Goal: Navigation & Orientation: Find specific page/section

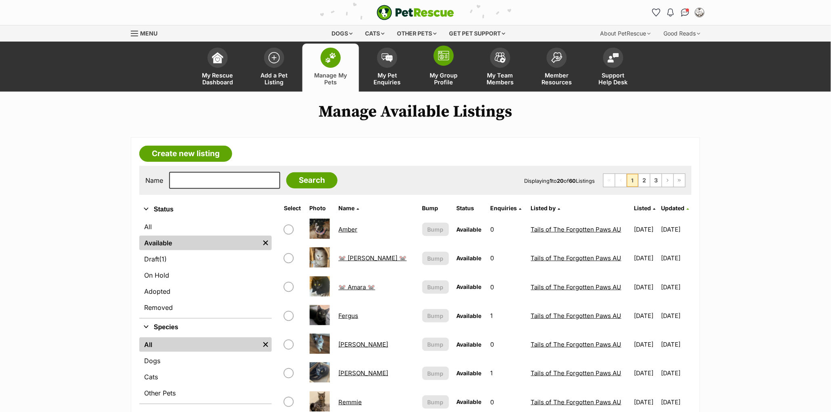
click at [425, 60] on link "My Group Profile" at bounding box center [443, 68] width 57 height 48
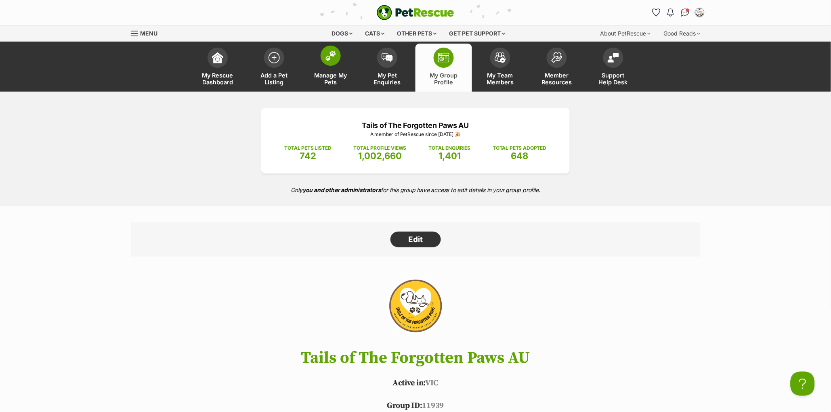
click at [322, 53] on span at bounding box center [331, 56] width 20 height 20
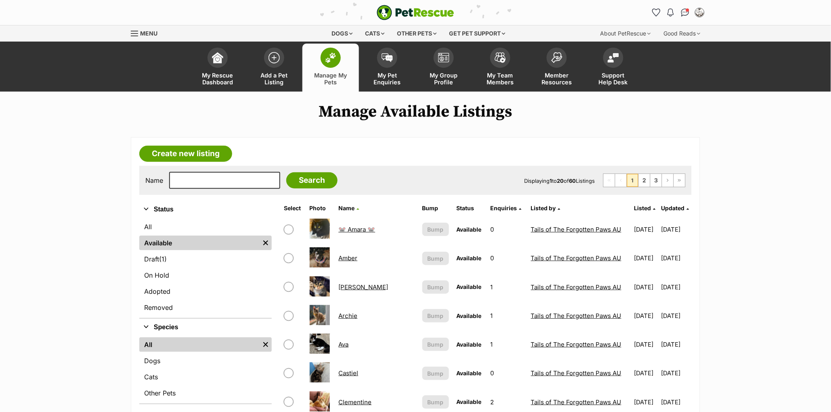
click at [674, 207] on span "Updated" at bounding box center [672, 208] width 23 height 7
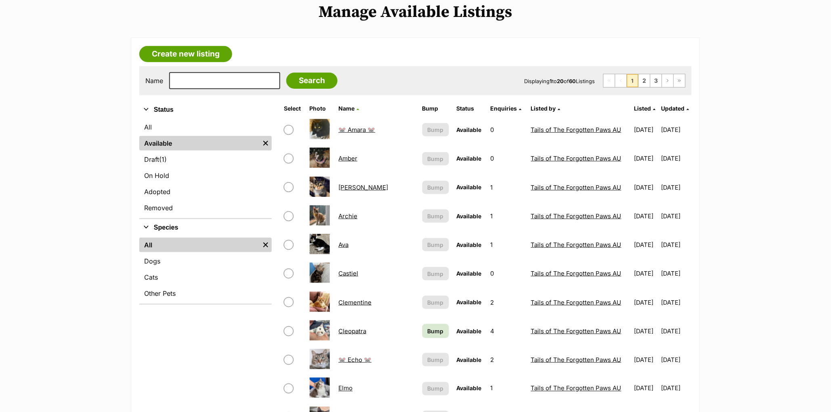
scroll to position [101, 0]
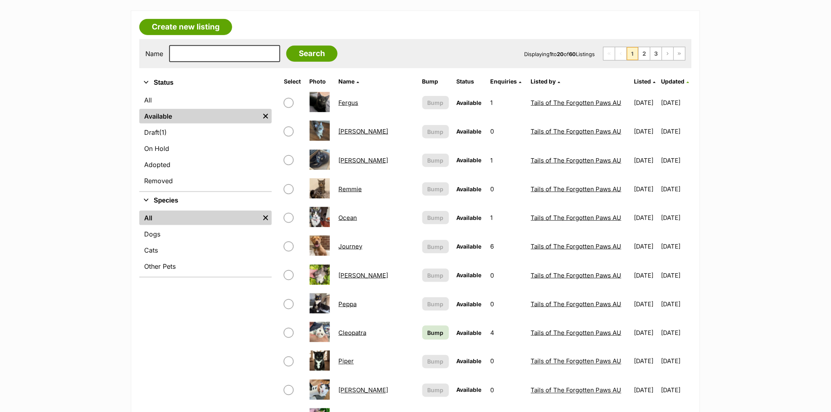
scroll to position [24, 0]
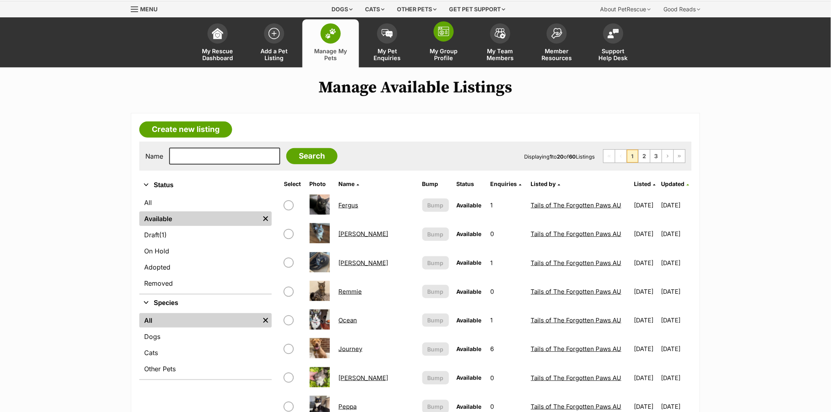
click at [444, 34] on img at bounding box center [443, 32] width 11 height 10
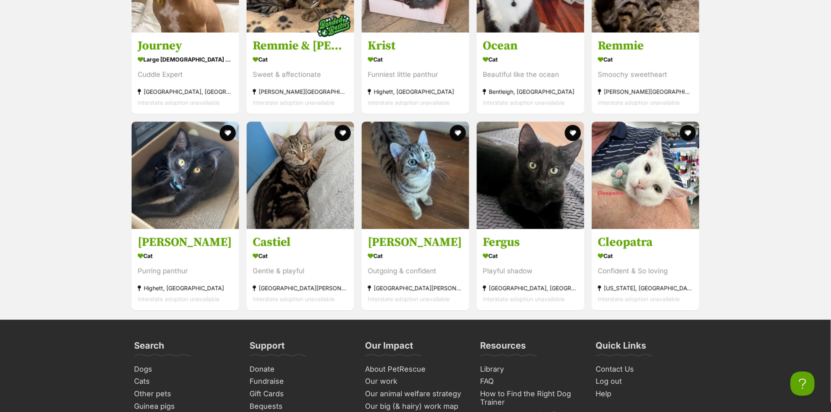
scroll to position [3230, 0]
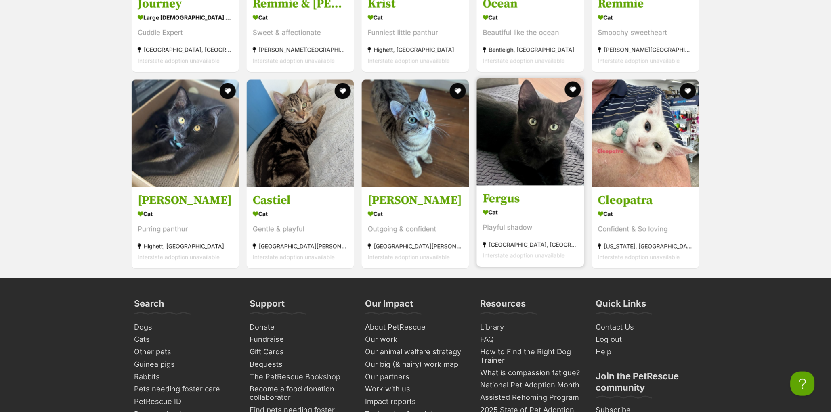
click at [493, 207] on h3 "Fergus" at bounding box center [530, 199] width 95 height 15
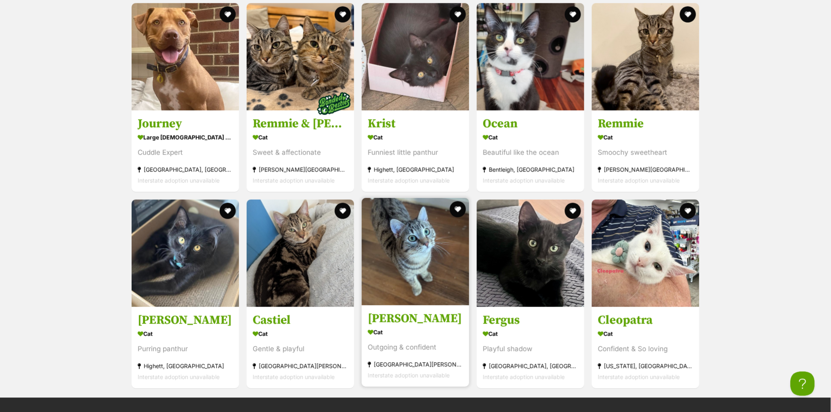
click at [399, 327] on h3 "[PERSON_NAME]" at bounding box center [415, 319] width 95 height 15
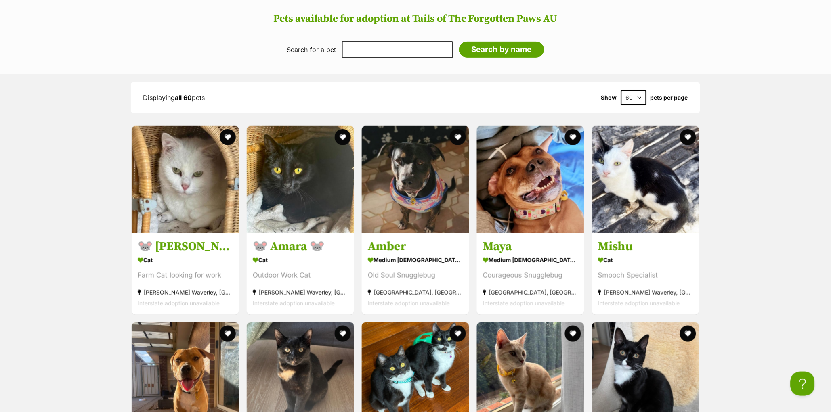
scroll to position [765, 0]
